Goal: Feedback & Contribution: Leave review/rating

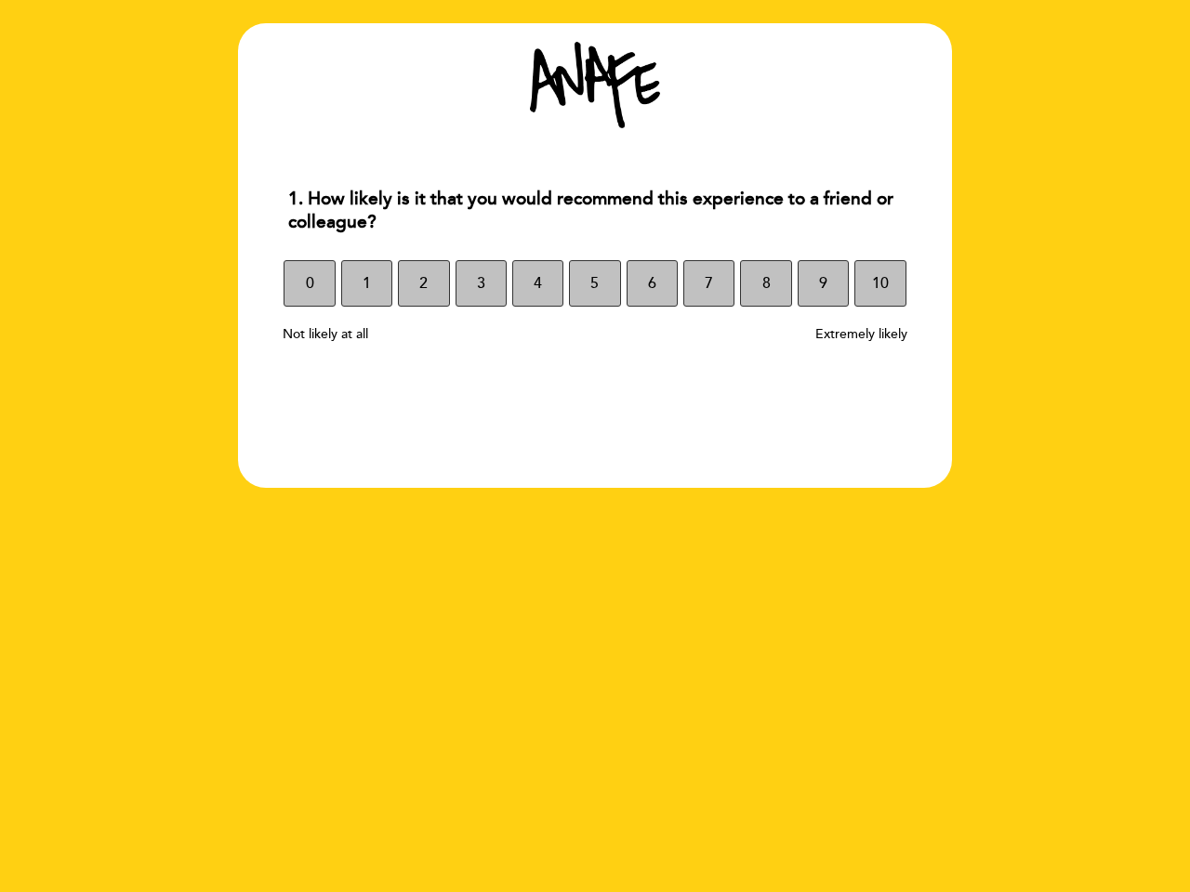
click at [595, 446] on section "1. How likely is it that you would recommend this experience to a friend or col…" at bounding box center [595, 255] width 714 height 465
click at [309, 283] on span "0" at bounding box center [310, 283] width 8 height 52
click at [366, 283] on span "1" at bounding box center [366, 283] width 8 height 52
click at [423, 283] on span "2" at bounding box center [423, 283] width 8 height 52
click at [480, 283] on span "3" at bounding box center [481, 283] width 8 height 52
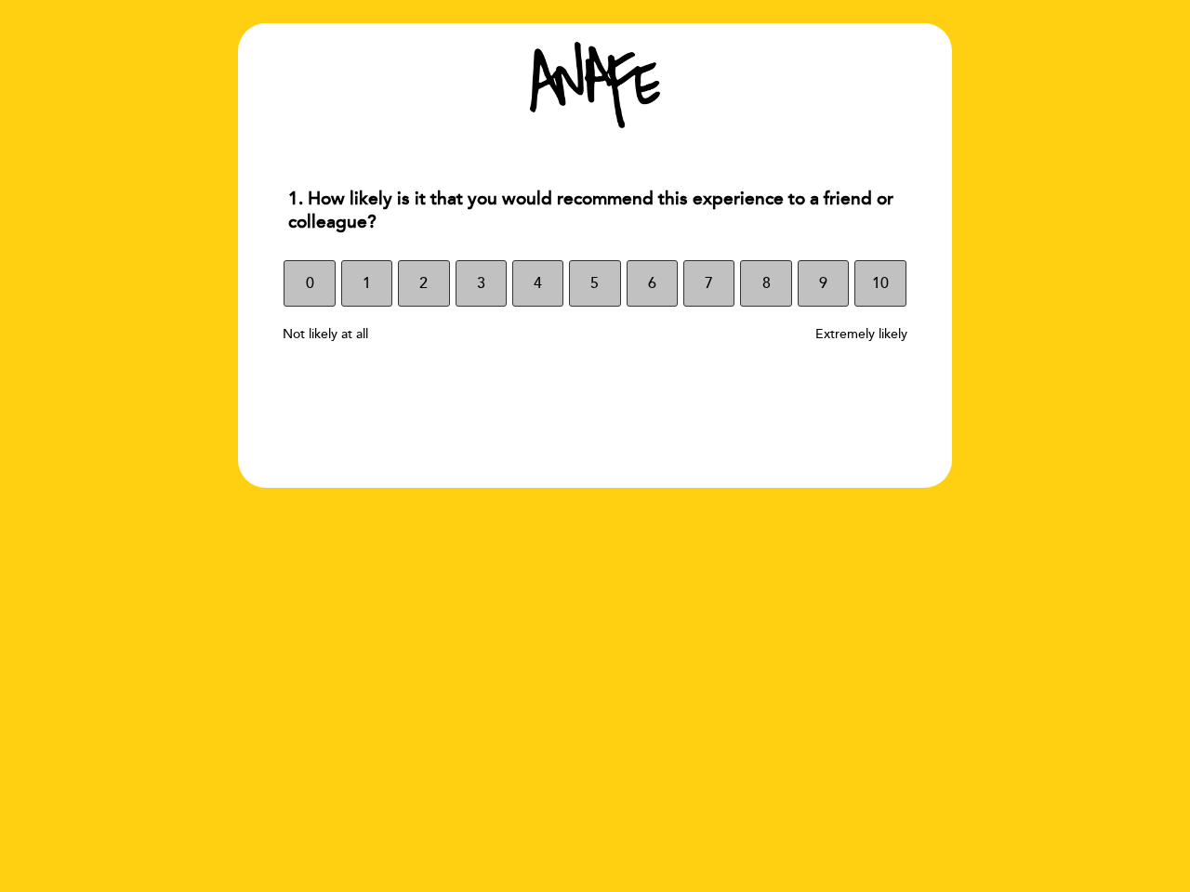
click at [537, 283] on span "4" at bounding box center [537, 283] width 8 height 52
click at [594, 283] on span "5" at bounding box center [594, 283] width 8 height 52
click at [651, 283] on span "6" at bounding box center [652, 283] width 8 height 52
click at [708, 283] on span "7" at bounding box center [708, 283] width 8 height 52
click at [765, 283] on span "8" at bounding box center [766, 283] width 8 height 52
